Goal: Task Accomplishment & Management: Complete application form

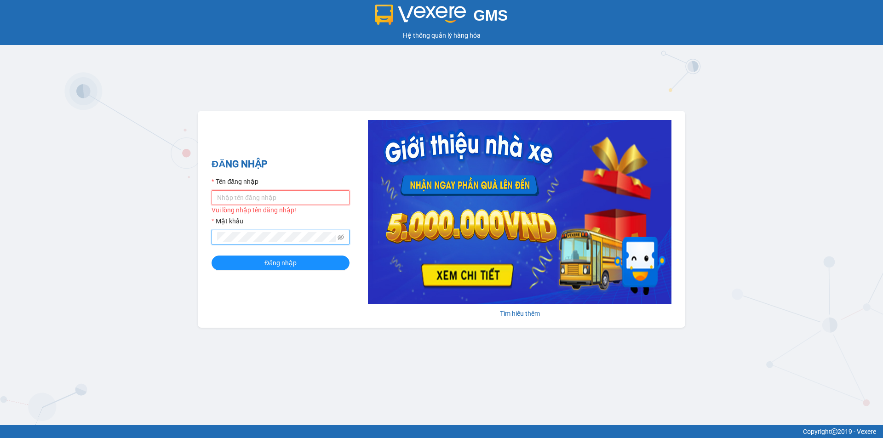
drag, startPoint x: 0, startPoint y: 0, endPoint x: 330, endPoint y: 191, distance: 381.5
click at [330, 191] on input "Tên đăng nhập" at bounding box center [280, 197] width 138 height 15
type input "khanhvy.khanhphong"
click at [211, 256] on button "Đăng nhập" at bounding box center [280, 263] width 138 height 15
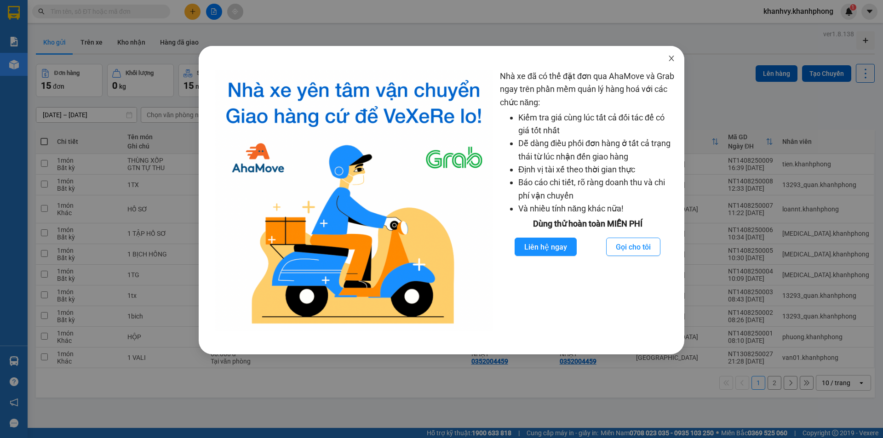
click at [667, 59] on span "Close" at bounding box center [671, 59] width 26 height 26
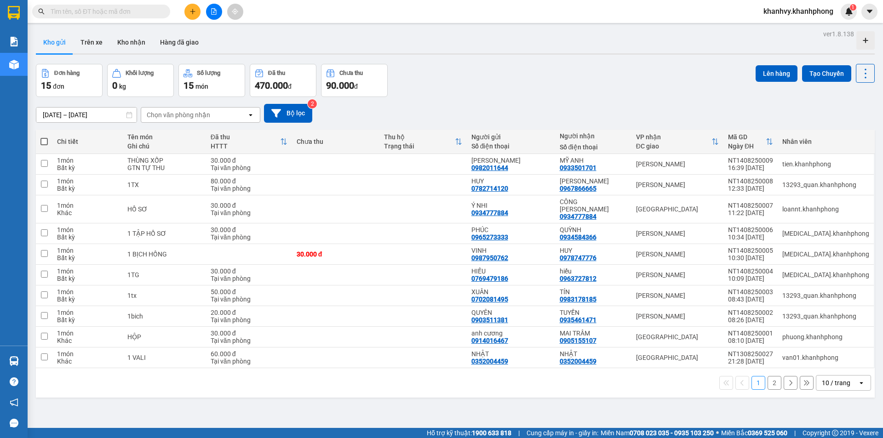
click at [197, 15] on button at bounding box center [192, 12] width 16 height 16
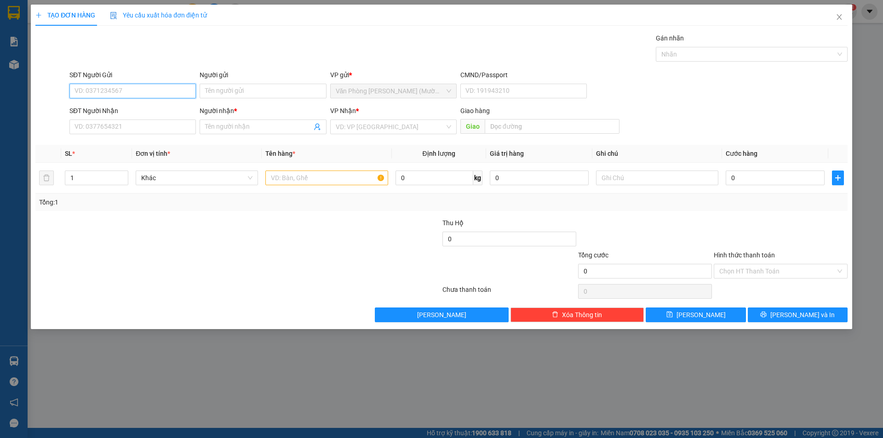
click at [136, 90] on input "SĐT Người Gửi" at bounding box center [132, 91] width 126 height 15
type input "0935392442"
click at [144, 109] on div "0935392442 - QUYỀN" at bounding box center [132, 109] width 115 height 10
type input "QUYỀN"
type input "0935392442"
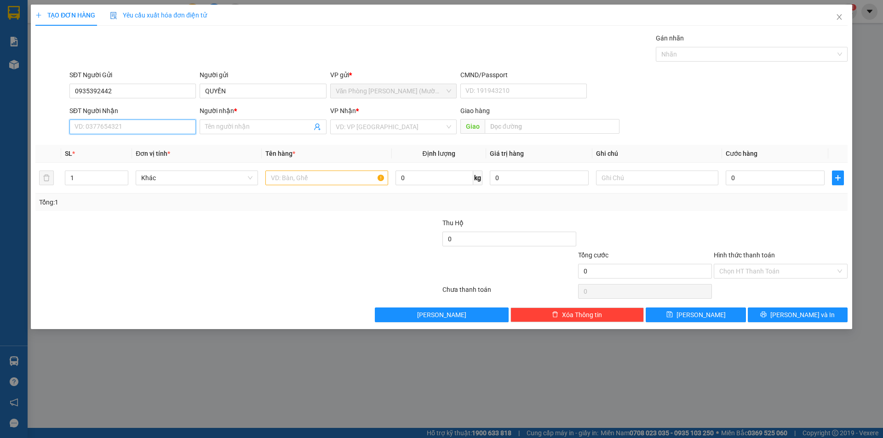
click at [154, 125] on input "SĐT Người Nhận" at bounding box center [132, 127] width 126 height 15
type input "0974107096"
click at [246, 124] on input "Người nhận *" at bounding box center [258, 127] width 106 height 10
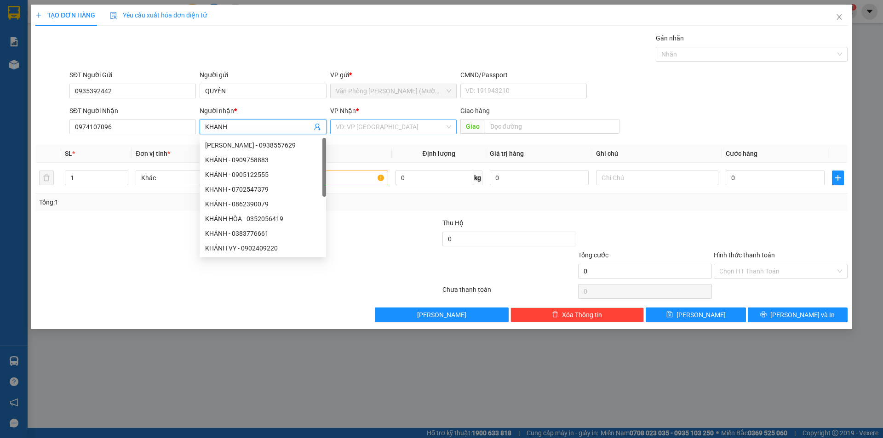
type input "KHANH"
click at [355, 122] on input "search" at bounding box center [390, 127] width 109 height 14
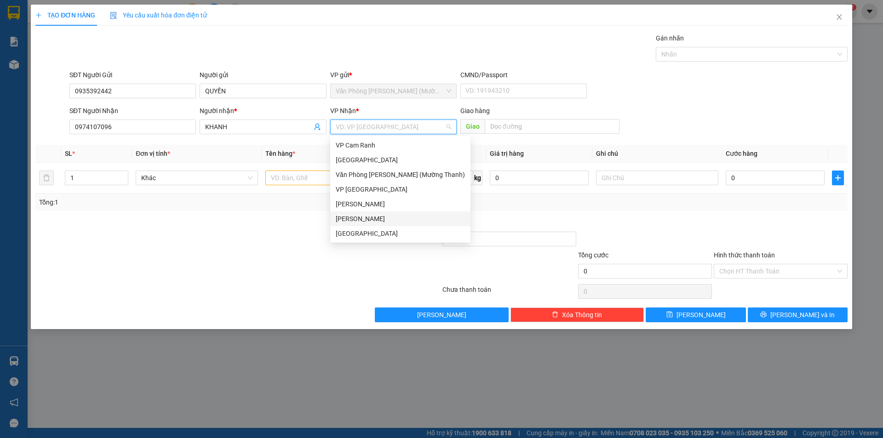
click at [365, 221] on div "[PERSON_NAME]" at bounding box center [400, 219] width 129 height 10
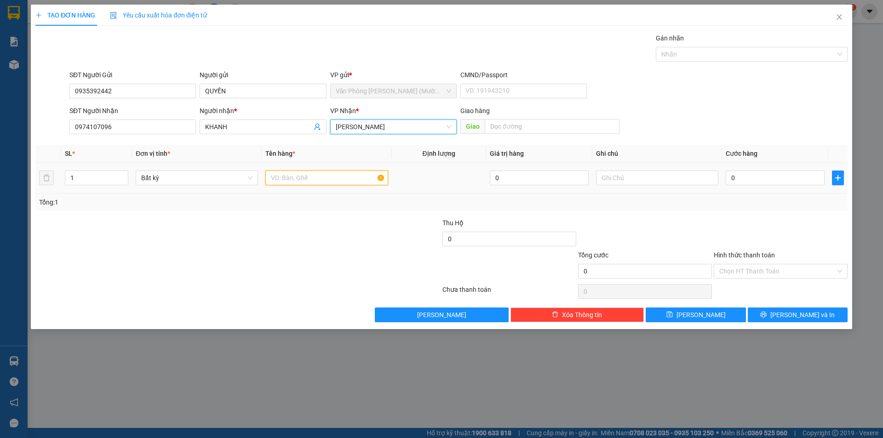
click at [314, 179] on input "text" at bounding box center [326, 178] width 122 height 15
type input "[GEOGRAPHIC_DATA]"
type input "4"
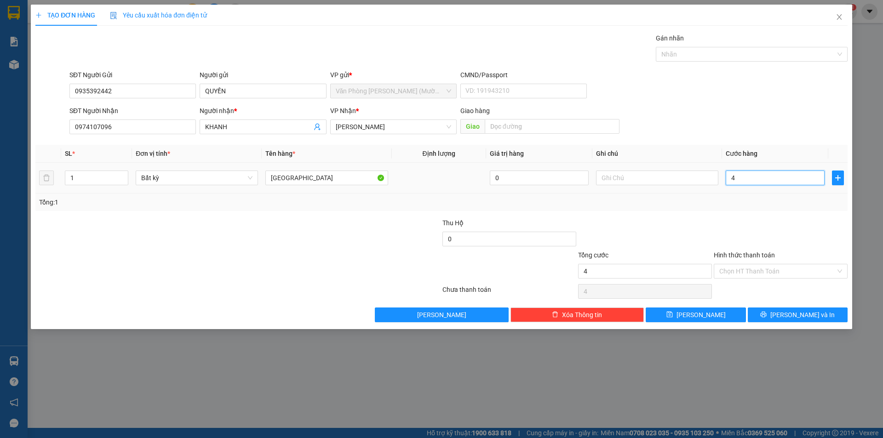
type input "40"
type input "40.000"
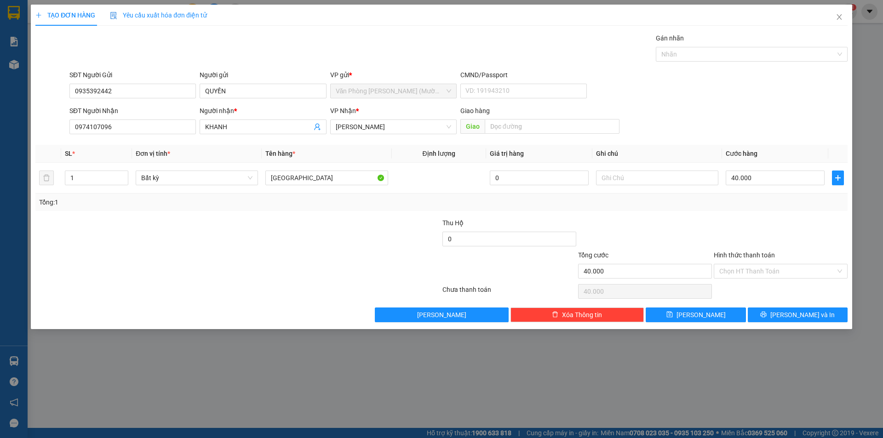
click at [721, 224] on div at bounding box center [781, 234] width 136 height 32
drag, startPoint x: 743, startPoint y: 270, endPoint x: 744, endPoint y: 281, distance: 11.0
click at [744, 273] on input "Hình thức thanh toán" at bounding box center [777, 271] width 116 height 14
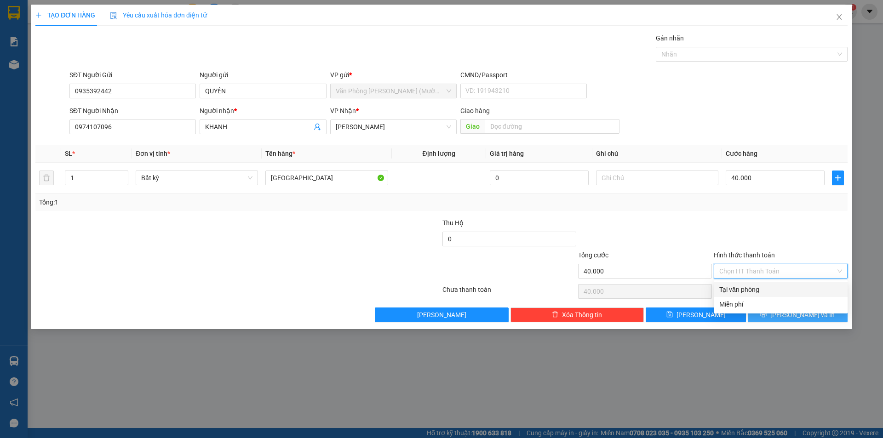
drag, startPoint x: 746, startPoint y: 289, endPoint x: 789, endPoint y: 310, distance: 48.1
click at [749, 289] on div "Tại văn phòng" at bounding box center [780, 290] width 123 height 10
type input "0"
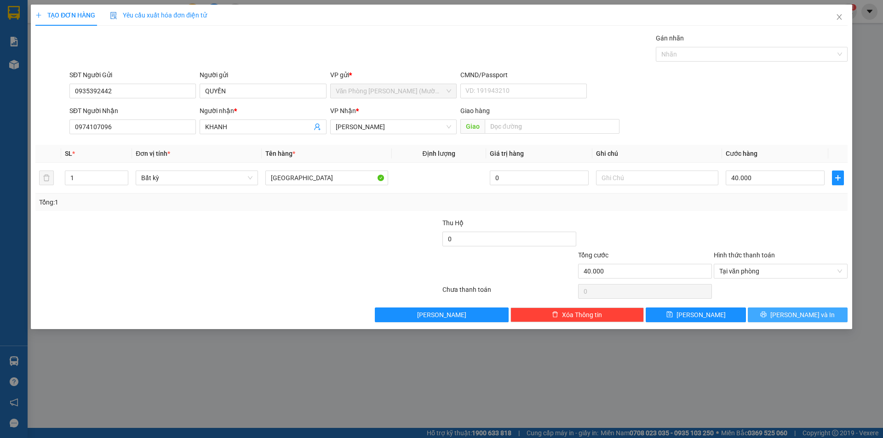
click at [795, 314] on span "[PERSON_NAME] và In" at bounding box center [802, 315] width 64 height 10
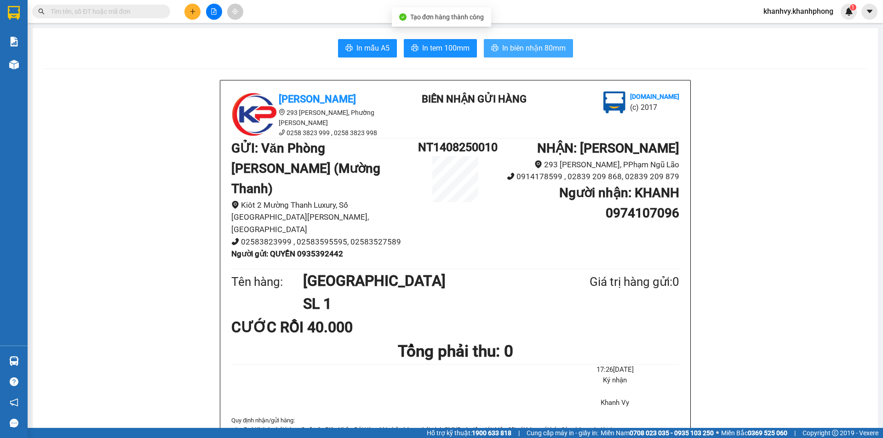
click at [531, 51] on span "In biên nhận 80mm" at bounding box center [533, 47] width 63 height 11
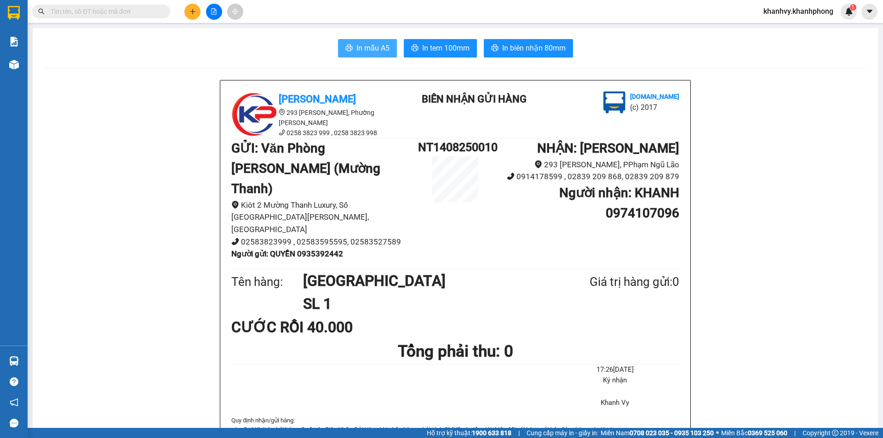
click at [349, 48] on button "In mẫu A5" at bounding box center [367, 48] width 59 height 18
click at [200, 11] on button at bounding box center [192, 12] width 16 height 16
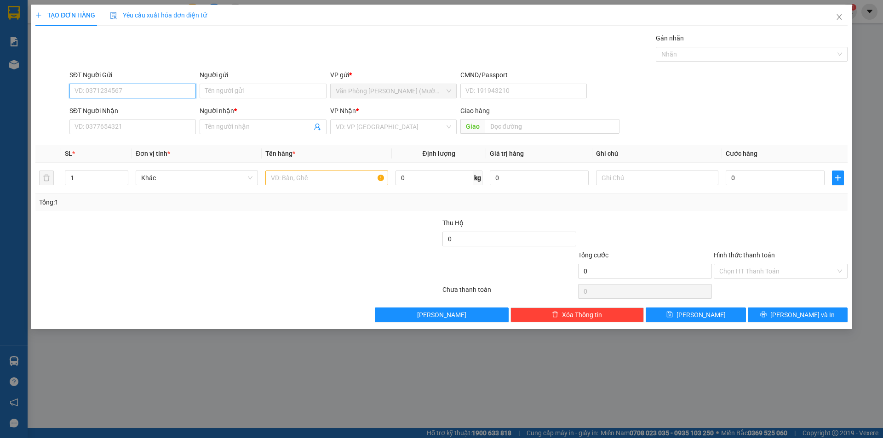
click at [171, 93] on input "SĐT Người Gửi" at bounding box center [132, 91] width 126 height 15
type input "0904931655"
click at [124, 112] on div "0904931655 - thảo" at bounding box center [132, 109] width 115 height 10
type input "thảo"
type input "0904931655"
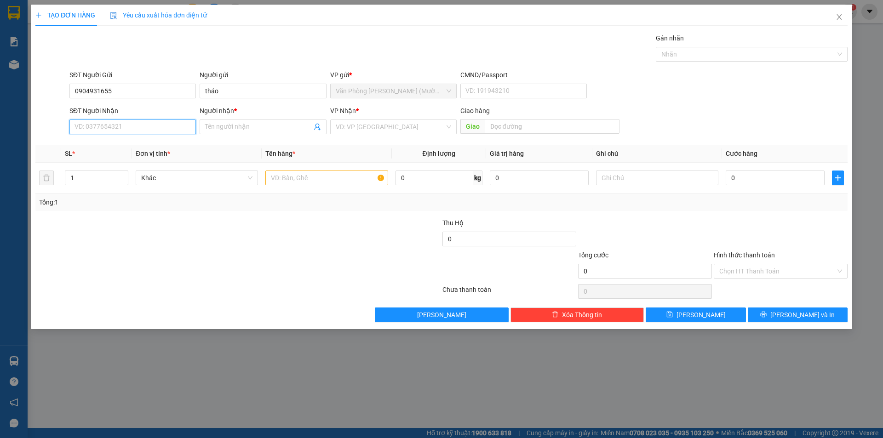
click at [138, 129] on input "SĐT Người Nhận" at bounding box center [132, 127] width 126 height 15
click at [139, 165] on div "0358347417 - VY" at bounding box center [132, 160] width 126 height 15
type input "0358347417"
type input "VY"
click at [349, 180] on input "text" at bounding box center [326, 178] width 122 height 15
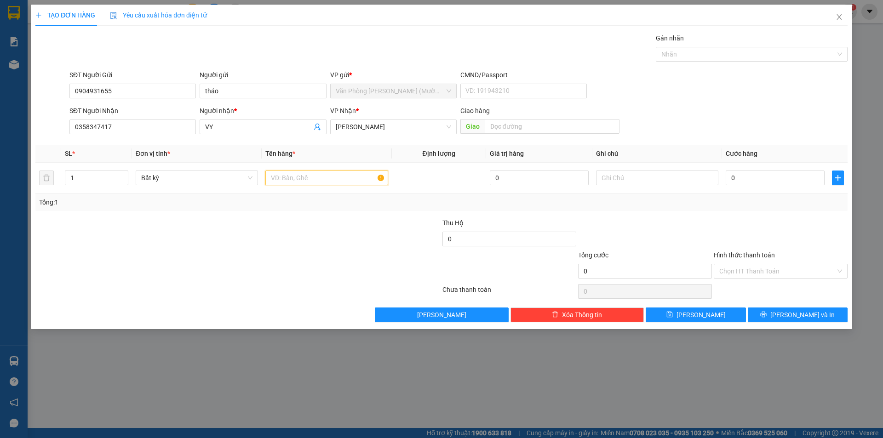
type input "T"
type input "TG"
click at [754, 183] on input "0" at bounding box center [774, 178] width 99 height 15
type input "3"
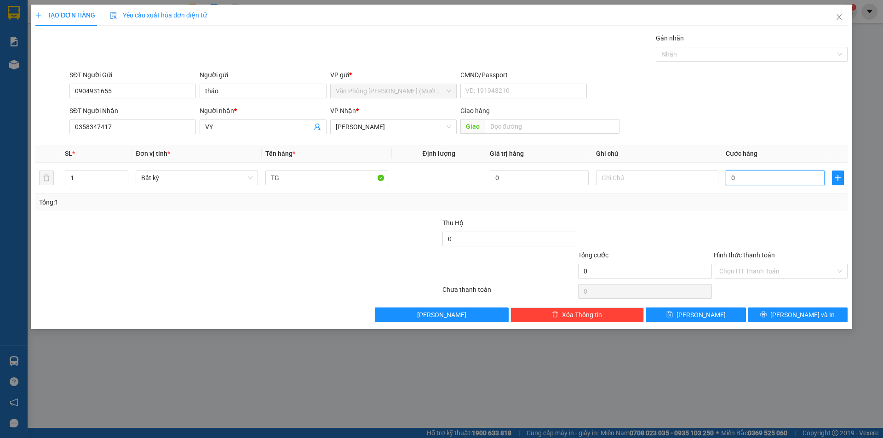
type input "3"
type input "30"
type input "30.000"
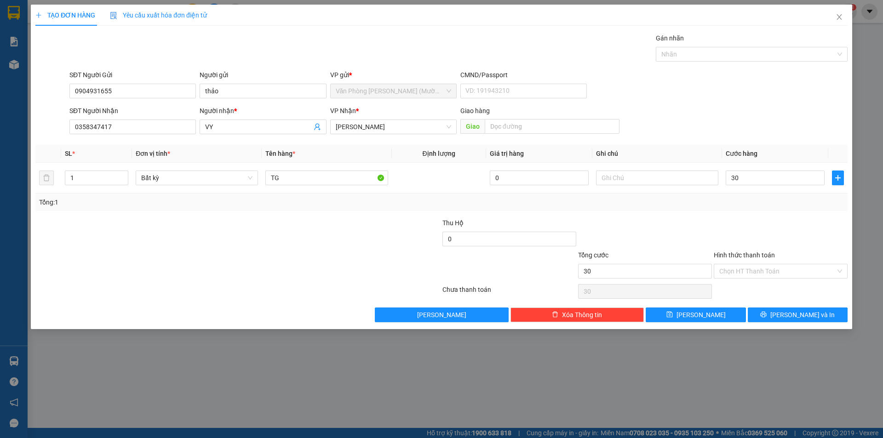
type input "30.000"
click at [704, 232] on div at bounding box center [645, 234] width 136 height 32
click at [710, 249] on form "Thu Hộ 0 Tổng cước 30.000 Hình thức thanh toán Chọn HT Thanh Toán" at bounding box center [441, 250] width 812 height 64
click at [786, 311] on button "[PERSON_NAME] và In" at bounding box center [798, 315] width 100 height 15
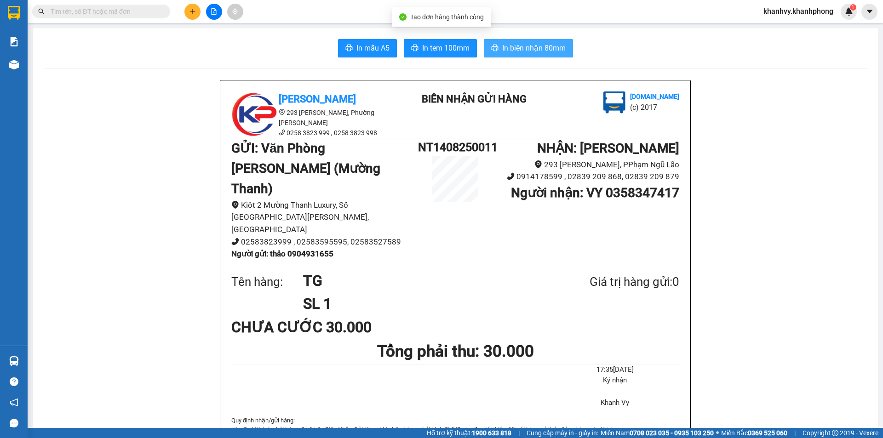
click at [536, 50] on span "In biên nhận 80mm" at bounding box center [533, 47] width 63 height 11
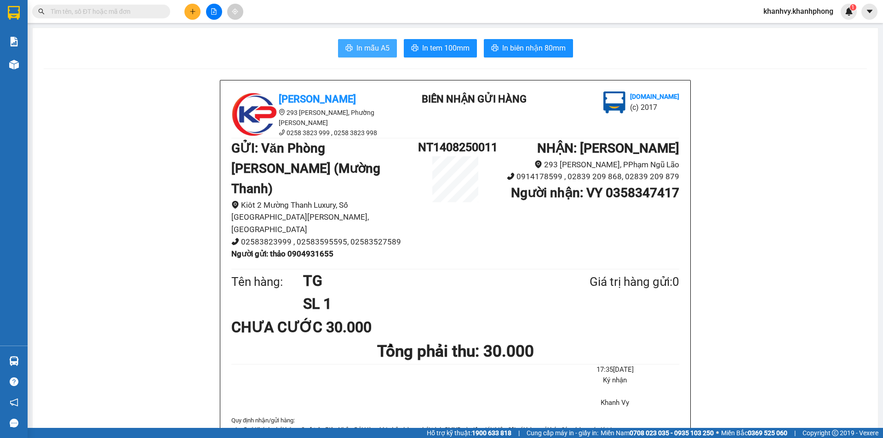
click at [374, 47] on span "In mẫu A5" at bounding box center [372, 47] width 33 height 11
click at [104, 8] on input "text" at bounding box center [105, 11] width 109 height 10
click at [194, 11] on icon "plus" at bounding box center [192, 11] width 6 height 6
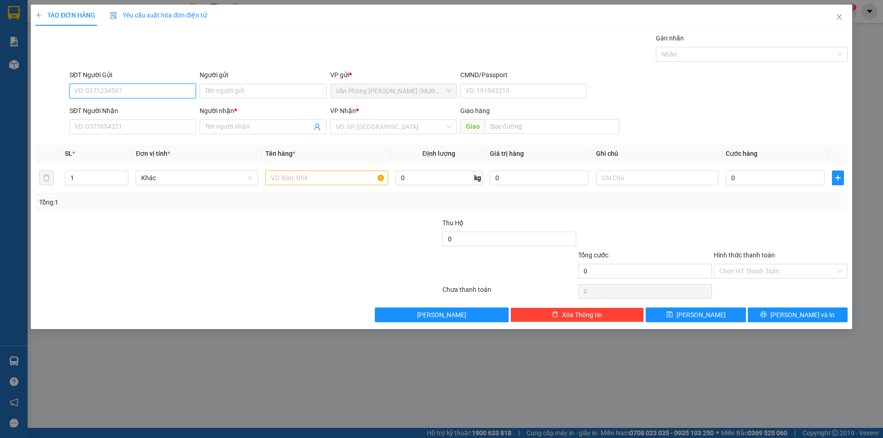
click at [100, 89] on input "SĐT Người Gửi" at bounding box center [132, 91] width 126 height 15
type input "0976251810"
click at [139, 107] on div "0976251810 - HIỀN" at bounding box center [132, 109] width 115 height 10
type input "HIỀN"
type input "0976251810"
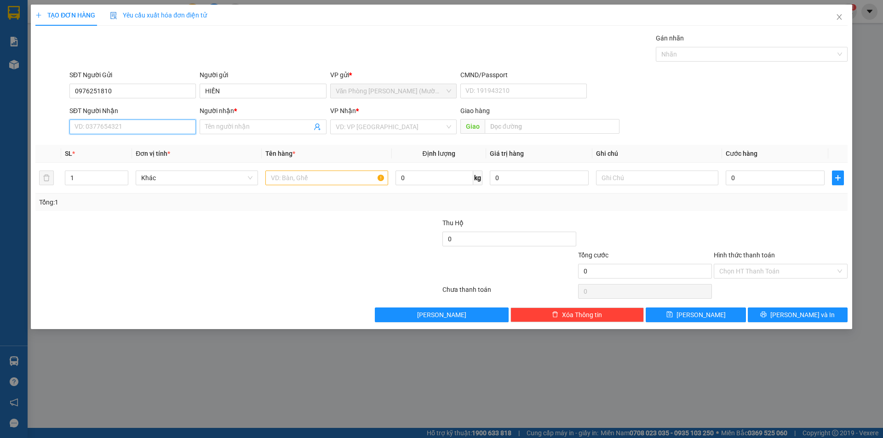
click at [135, 123] on input "SĐT Người Nhận" at bounding box center [132, 127] width 126 height 15
drag, startPoint x: 129, startPoint y: 145, endPoint x: 318, endPoint y: 116, distance: 191.2
click at [129, 145] on div "0793590879 - PHƯỚC" at bounding box center [132, 145] width 115 height 10
type input "0793590879"
type input "PHƯỚC"
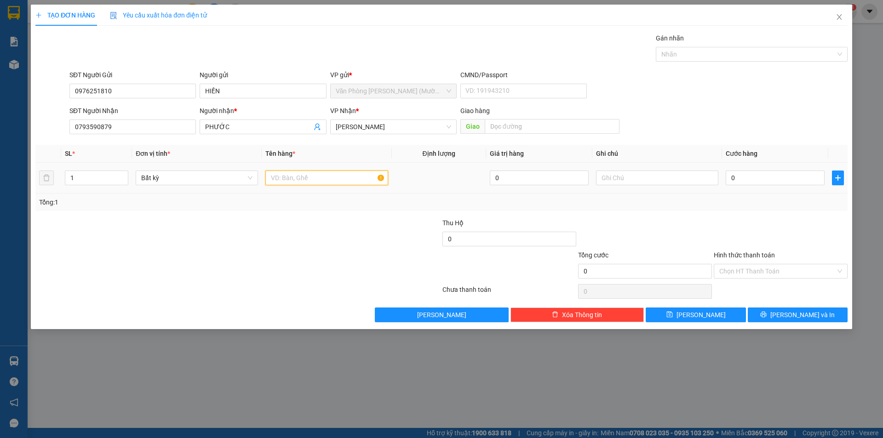
click at [346, 181] on input "text" at bounding box center [326, 178] width 122 height 15
type input "[GEOGRAPHIC_DATA]"
click at [784, 175] on input "0" at bounding box center [774, 178] width 99 height 15
type input "3"
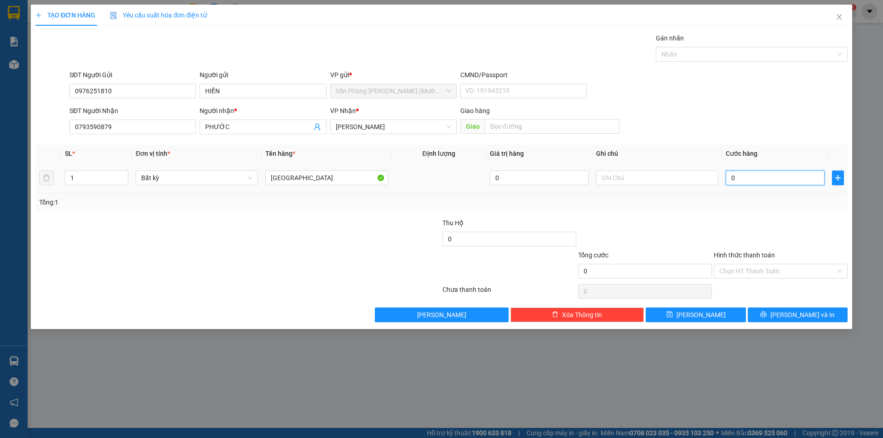
type input "3"
type input "30"
type input "30.000"
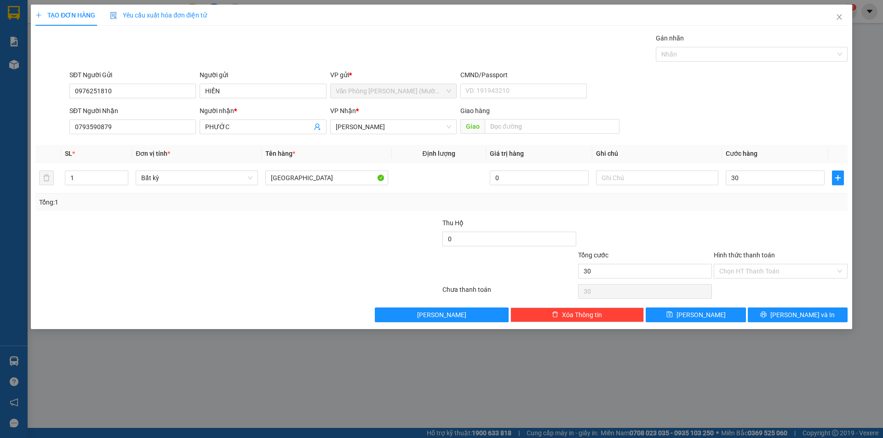
type input "30.000"
click at [764, 220] on div at bounding box center [781, 234] width 136 height 32
click at [781, 219] on div at bounding box center [781, 234] width 136 height 32
click at [770, 271] on input "Hình thức thanh toán" at bounding box center [777, 271] width 116 height 14
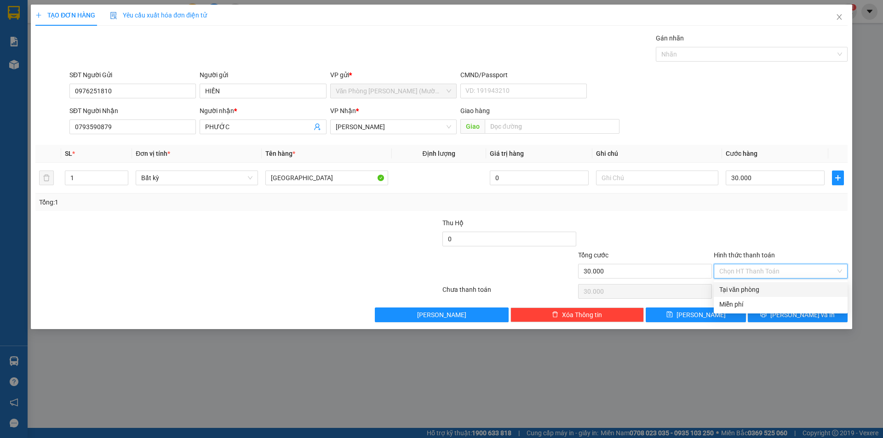
click at [759, 287] on div "Tại văn phòng" at bounding box center [780, 290] width 123 height 10
click at [771, 311] on button "[PERSON_NAME] và In" at bounding box center [798, 315] width 100 height 15
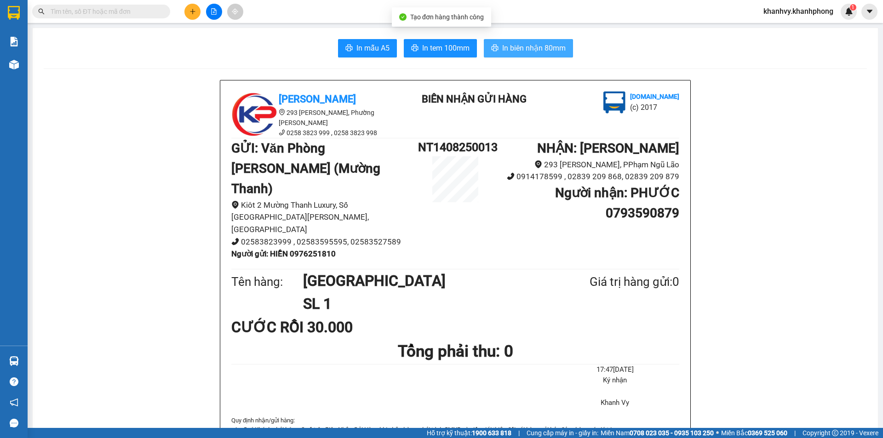
click at [520, 52] on span "In biên nhận 80mm" at bounding box center [533, 47] width 63 height 11
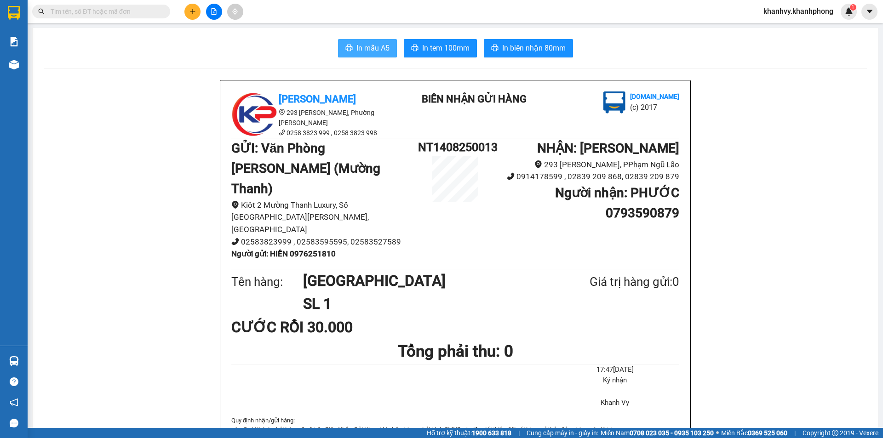
click at [366, 50] on span "In mẫu A5" at bounding box center [372, 47] width 33 height 11
click at [194, 9] on icon "plus" at bounding box center [192, 11] width 6 height 6
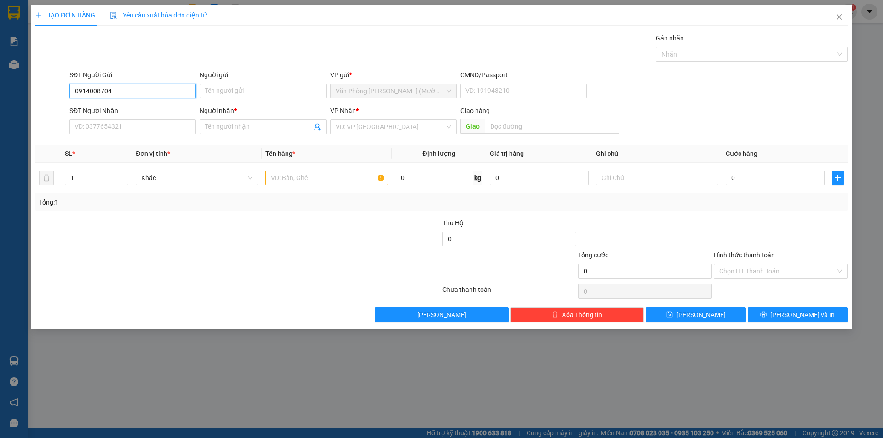
click at [130, 87] on input "0914008704" at bounding box center [132, 91] width 126 height 15
type input "0914008704"
click at [249, 88] on input "Người gửi" at bounding box center [263, 91] width 126 height 15
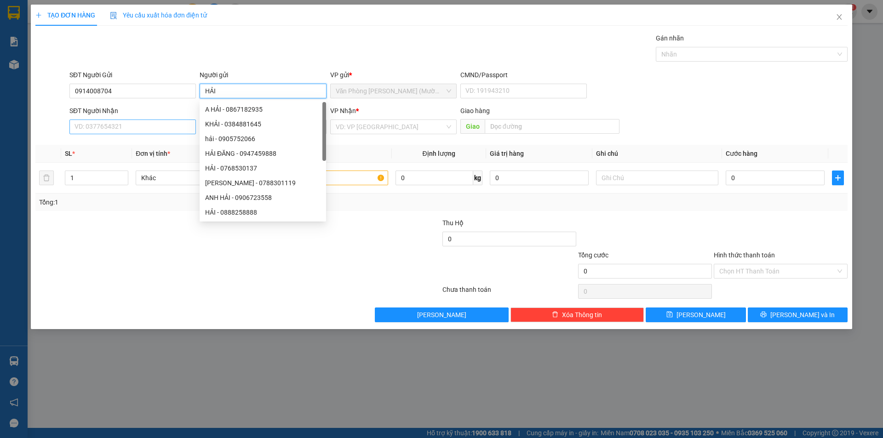
type input "HẢI"
click at [115, 122] on input "SĐT Người Nhận" at bounding box center [132, 127] width 126 height 15
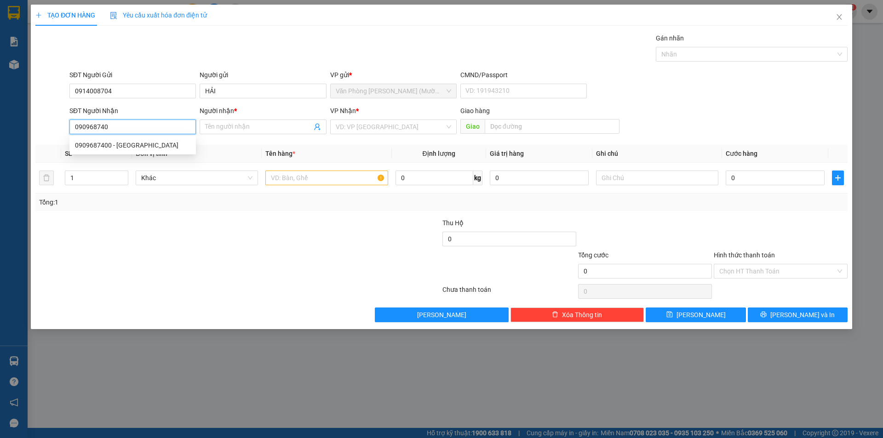
type input "0909687400"
click at [119, 143] on div "0909687400 - [GEOGRAPHIC_DATA]" at bounding box center [132, 145] width 115 height 10
type input "NGA"
type input "0909687400"
click at [312, 176] on input "text" at bounding box center [326, 178] width 122 height 15
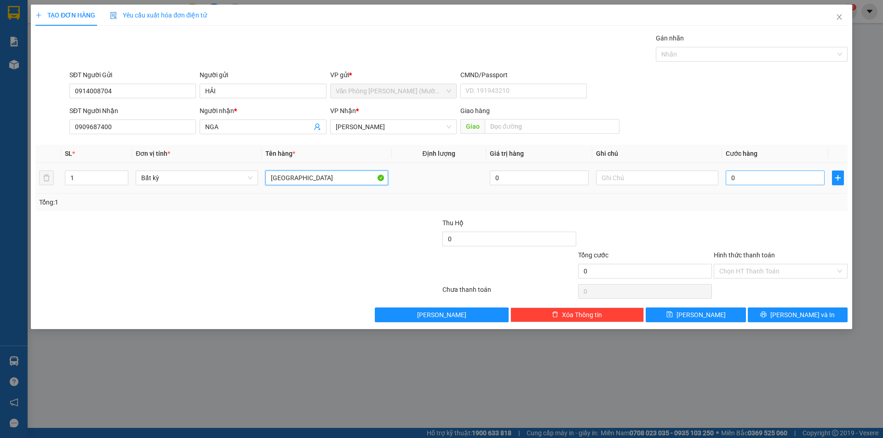
type input "[GEOGRAPHIC_DATA]"
click at [743, 178] on input "0" at bounding box center [774, 178] width 99 height 15
click at [806, 230] on div at bounding box center [781, 234] width 136 height 32
click at [778, 273] on input "Hình thức thanh toán" at bounding box center [777, 271] width 116 height 14
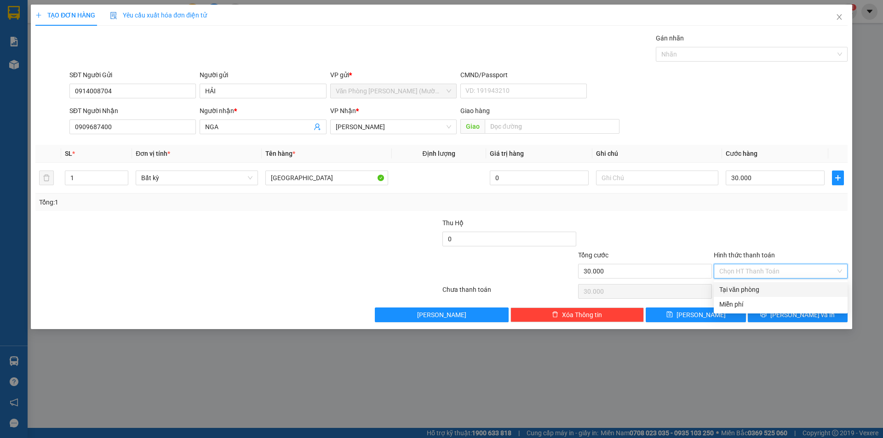
click at [770, 291] on div "Tại văn phòng" at bounding box center [780, 290] width 123 height 10
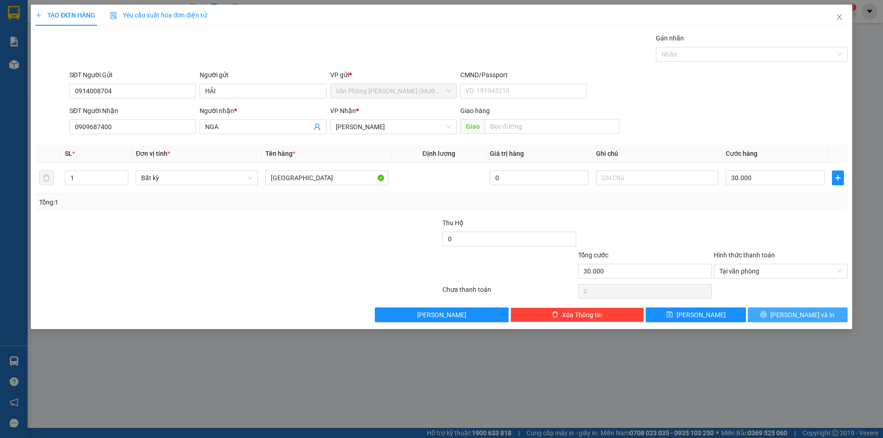
click at [770, 314] on button "[PERSON_NAME] và In" at bounding box center [798, 315] width 100 height 15
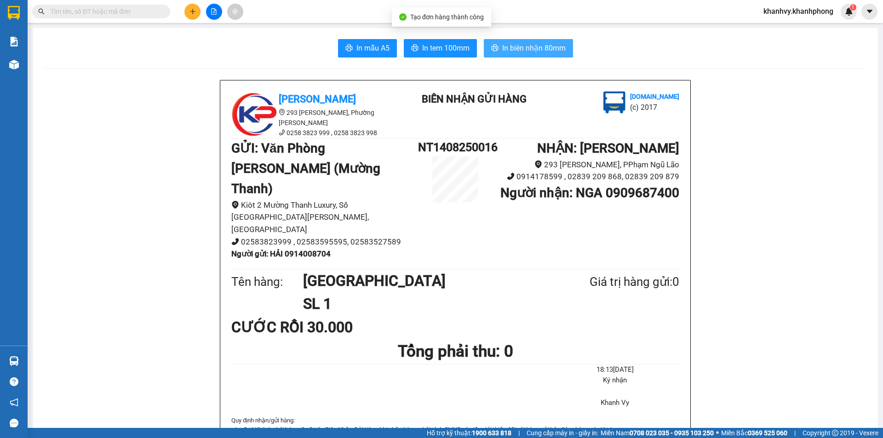
click at [524, 41] on button "In biên nhận 80mm" at bounding box center [528, 48] width 89 height 18
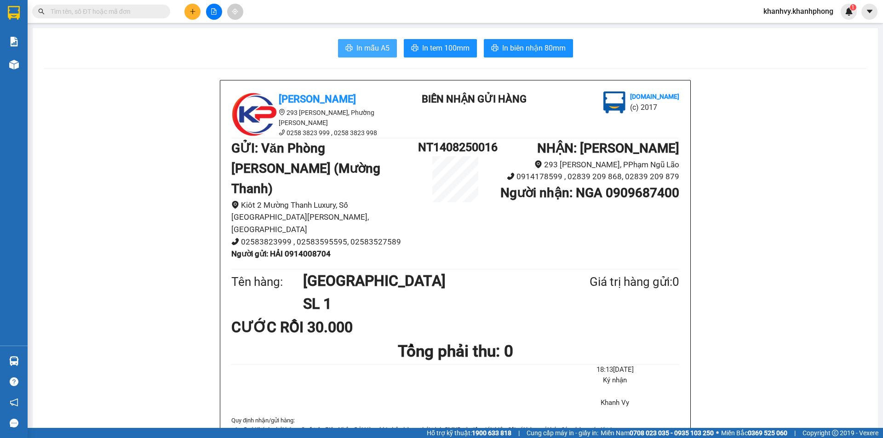
click at [352, 43] on button "In mẫu A5" at bounding box center [367, 48] width 59 height 18
